Goal: Use online tool/utility: Use online tool/utility

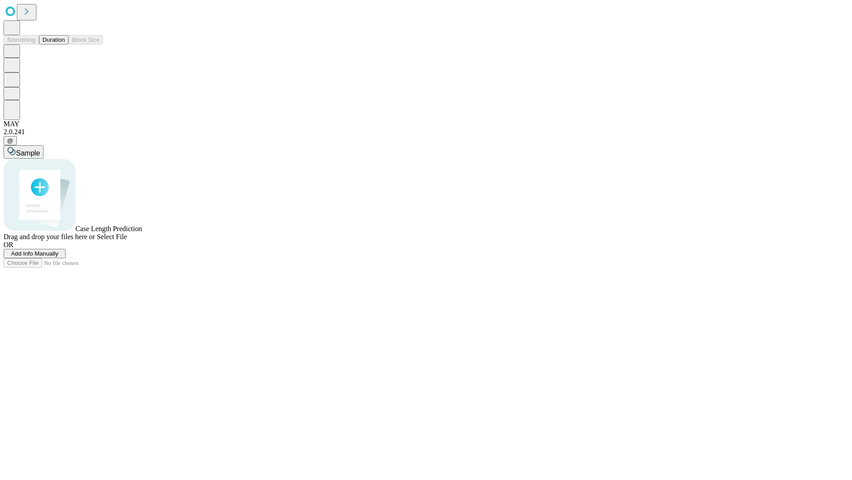
click at [65, 44] on button "Duration" at bounding box center [53, 39] width 29 height 9
click at [40, 149] on span "Sample" at bounding box center [28, 153] width 24 height 8
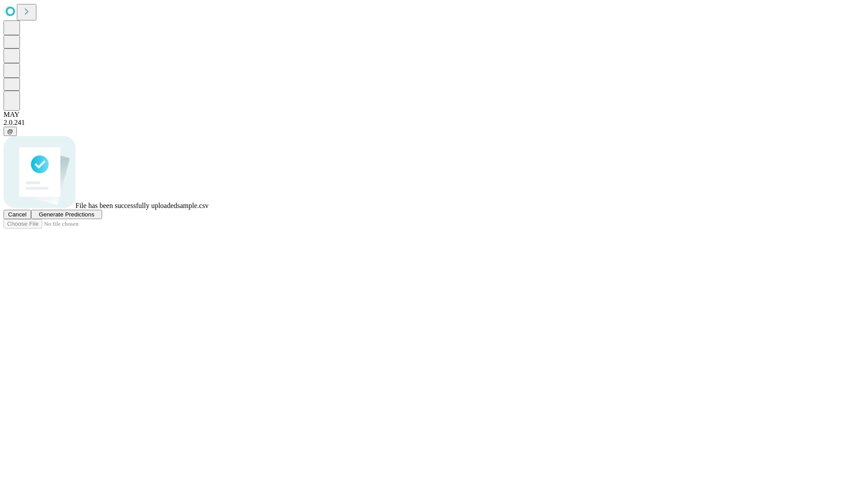
click at [94, 218] on span "Generate Predictions" at bounding box center [67, 214] width 56 height 7
